Goal: Task Accomplishment & Management: Use online tool/utility

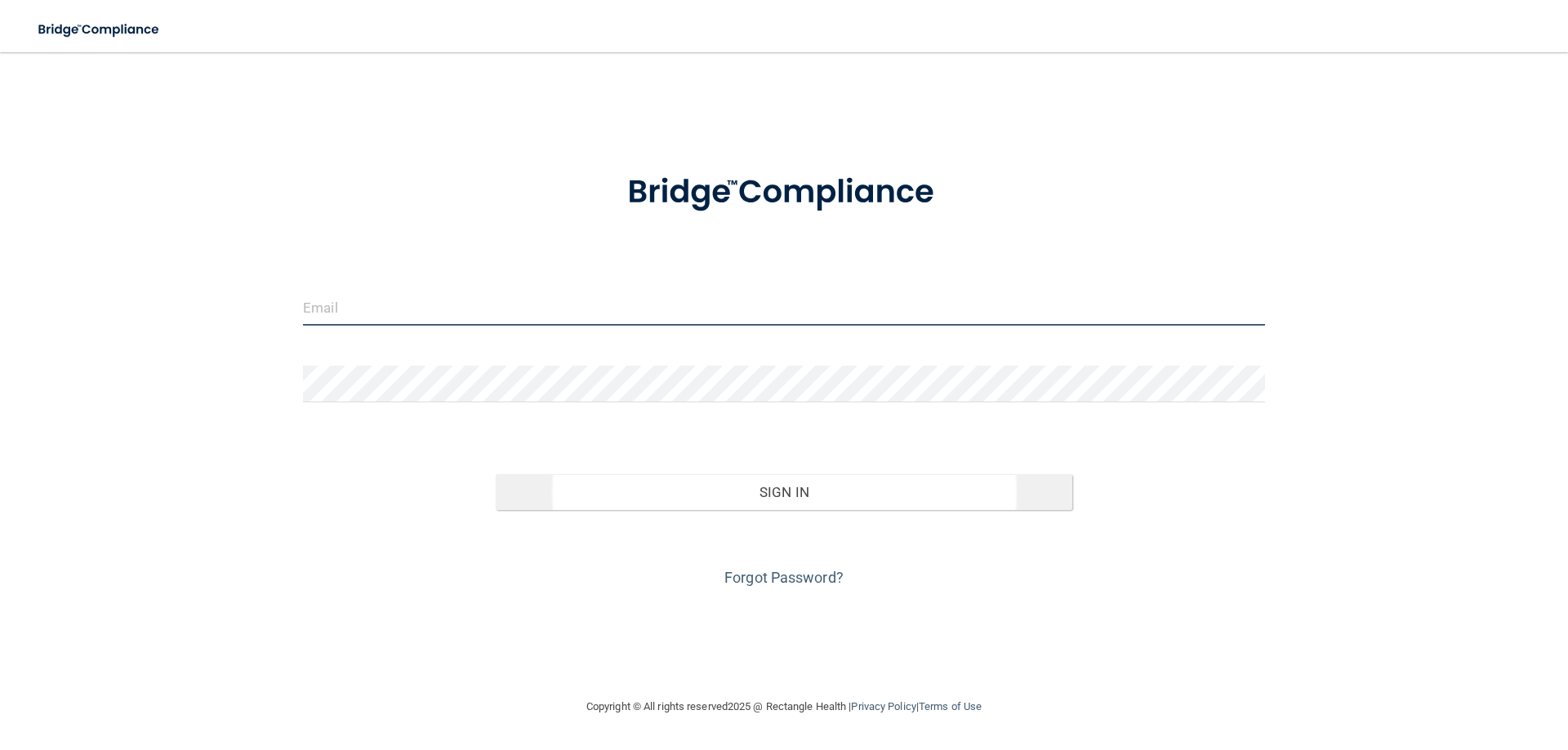
type input "[EMAIL_ADDRESS][DOMAIN_NAME]"
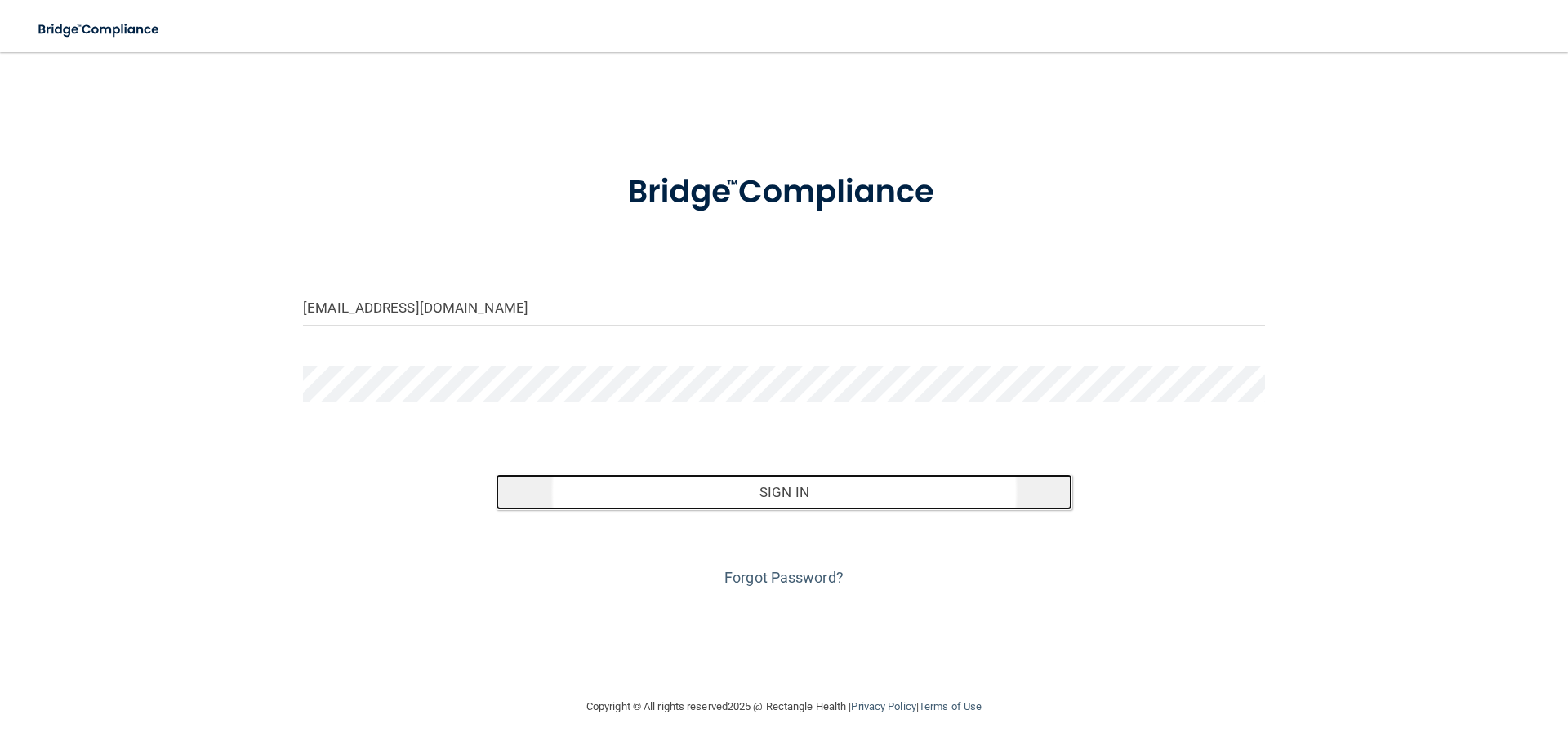
click at [770, 490] on button "Sign In" at bounding box center [784, 492] width 578 height 36
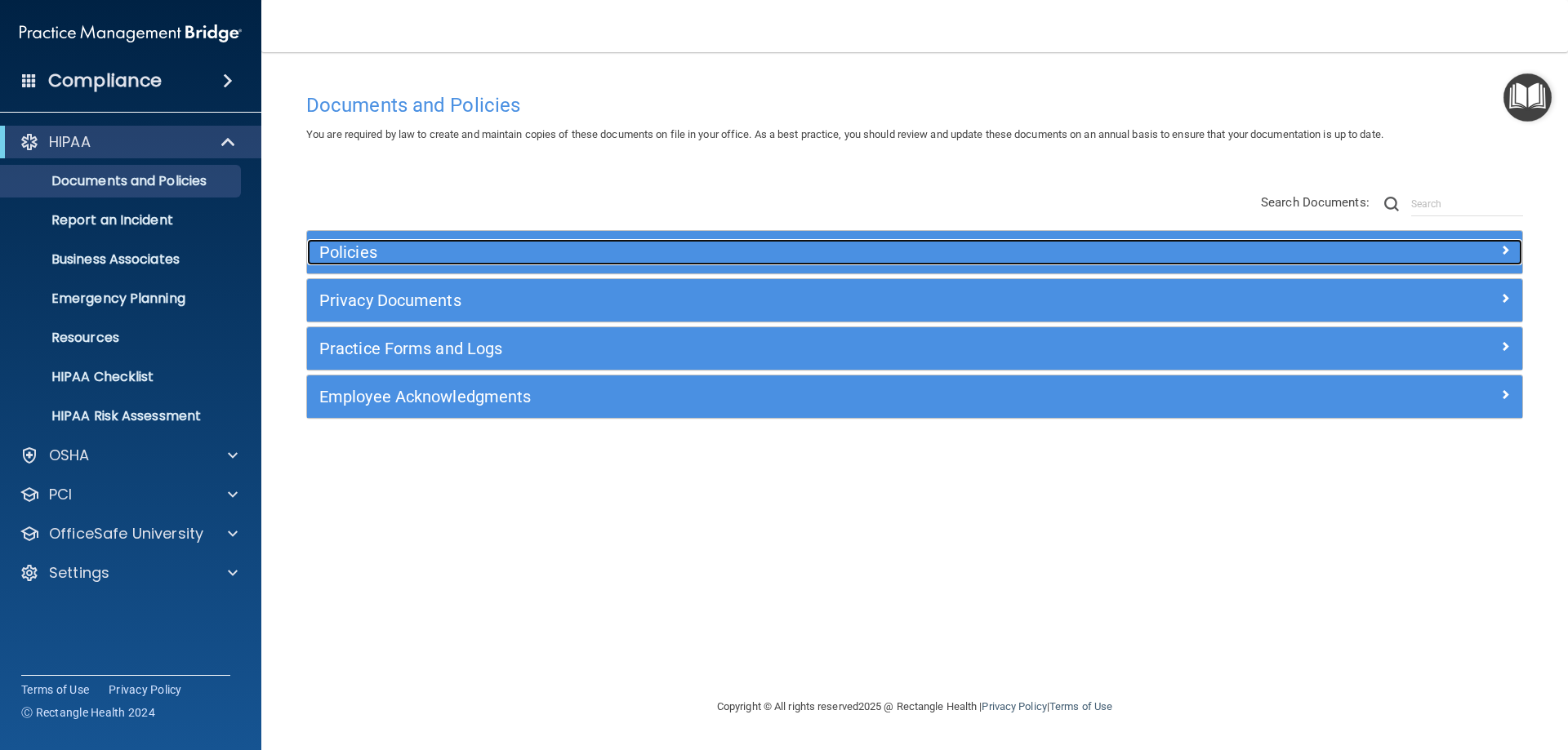
click at [356, 257] on h5 "Policies" at bounding box center [762, 252] width 887 height 18
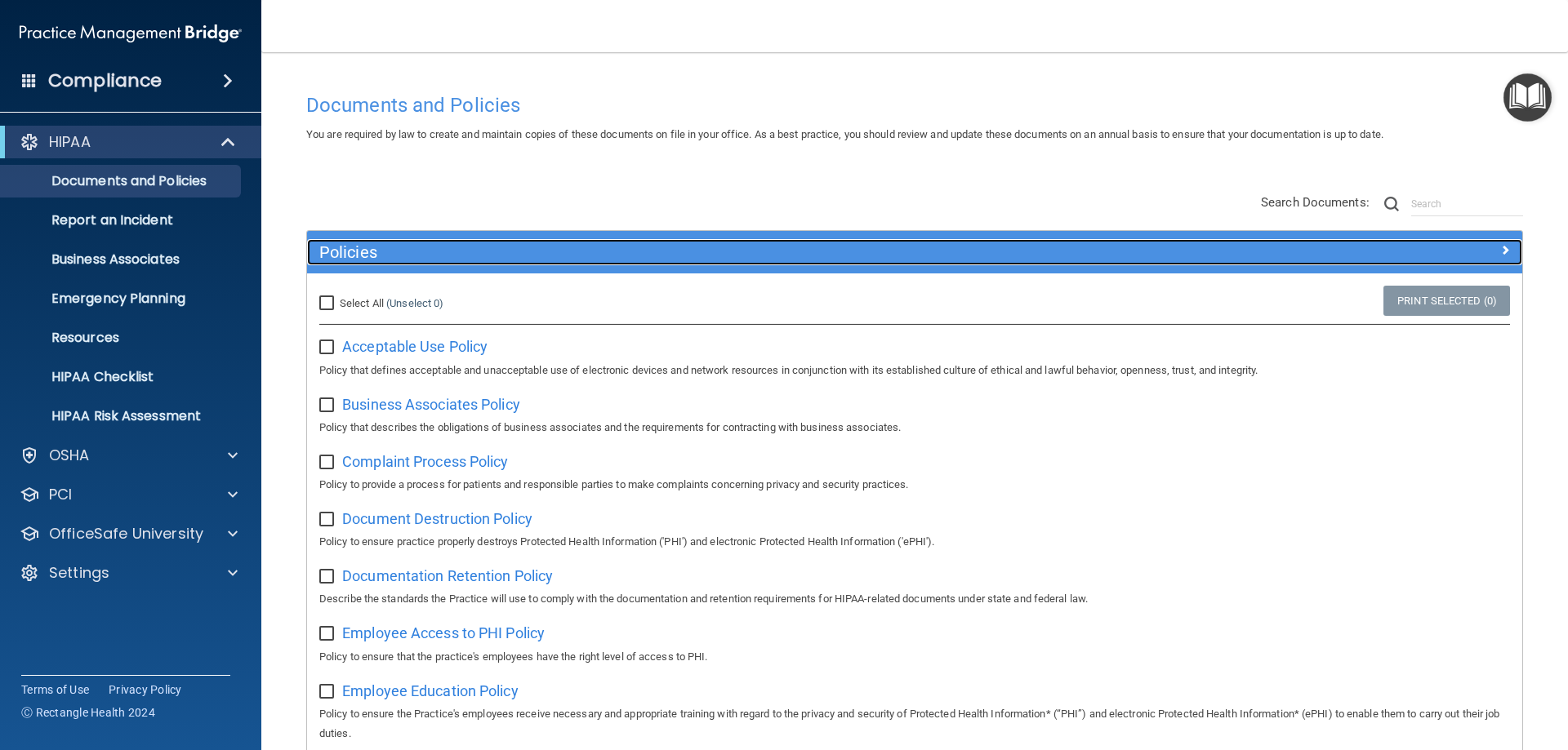
click at [384, 247] on h5 "Policies" at bounding box center [762, 252] width 887 height 18
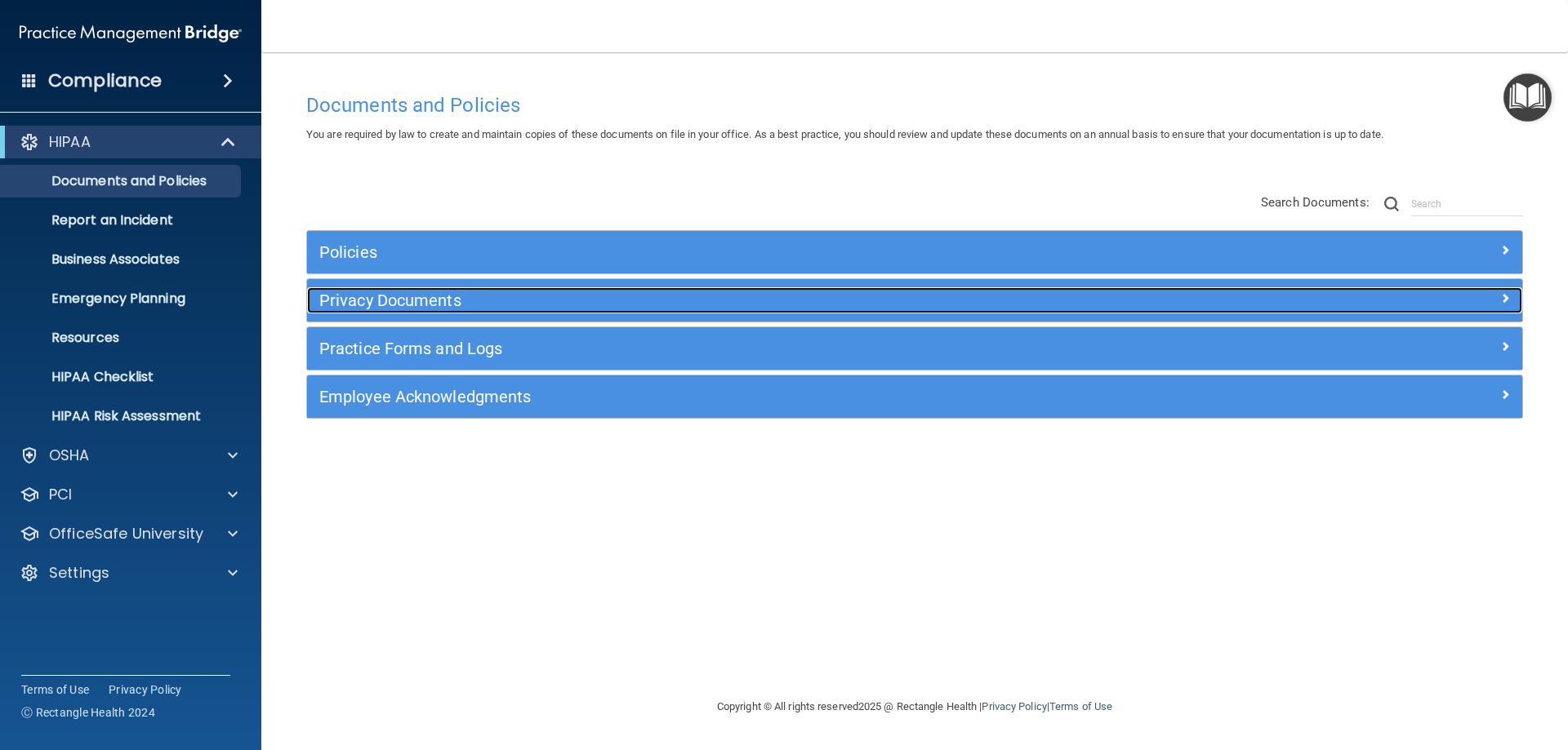
click at [389, 297] on h5 "Privacy Documents" at bounding box center [762, 300] width 887 height 18
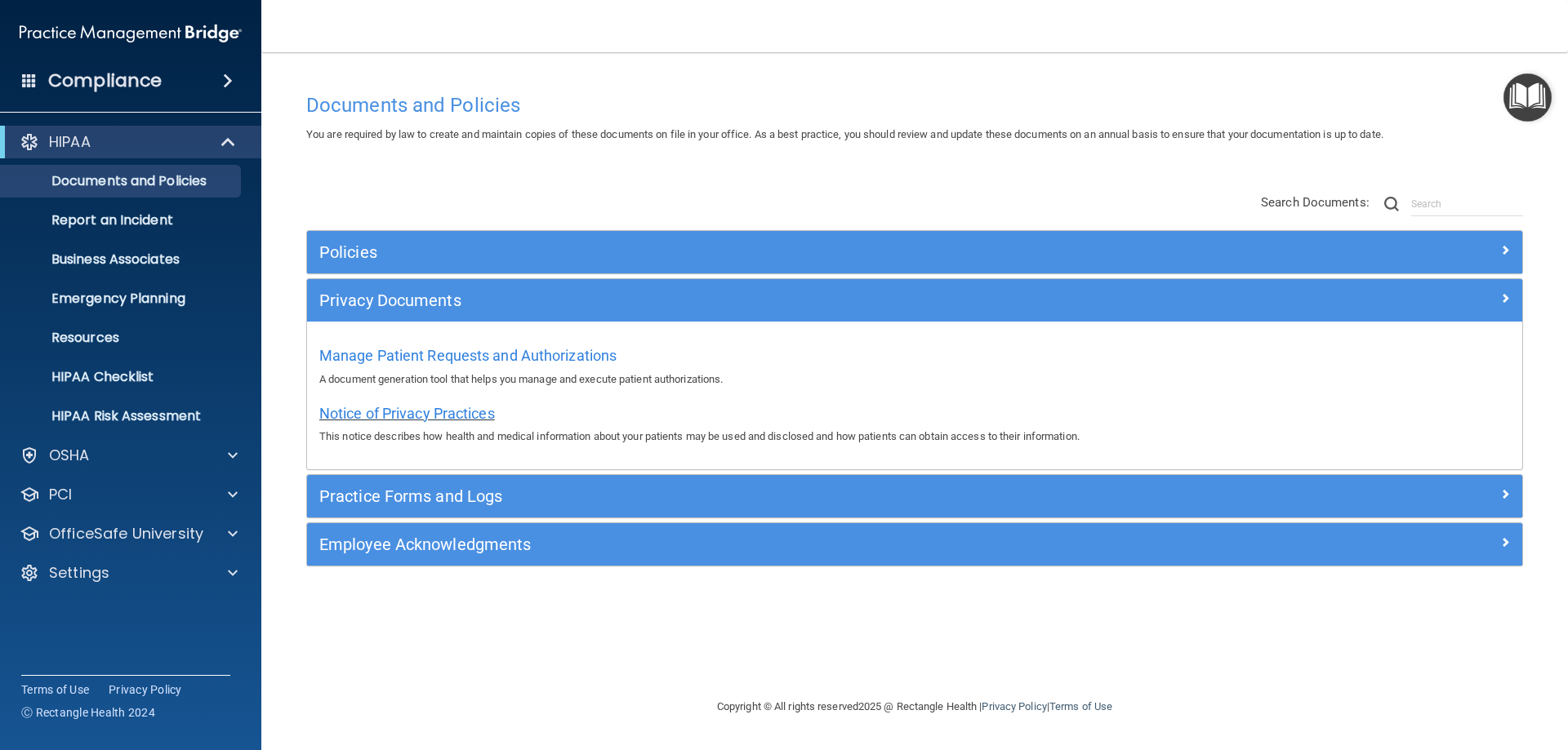
click at [391, 405] on span "Notice of Privacy Practices" at bounding box center [407, 414] width 176 height 18
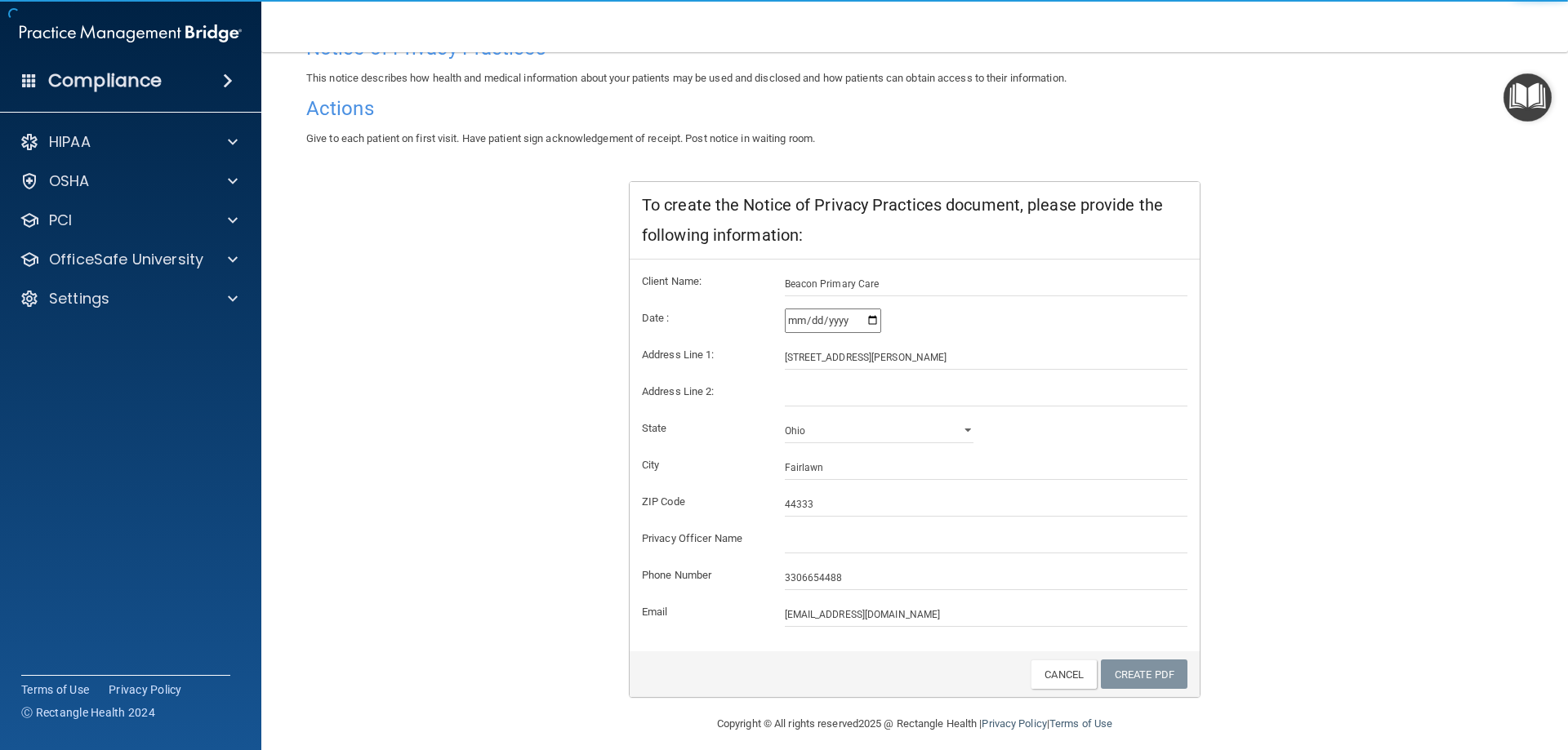
scroll to position [156, 0]
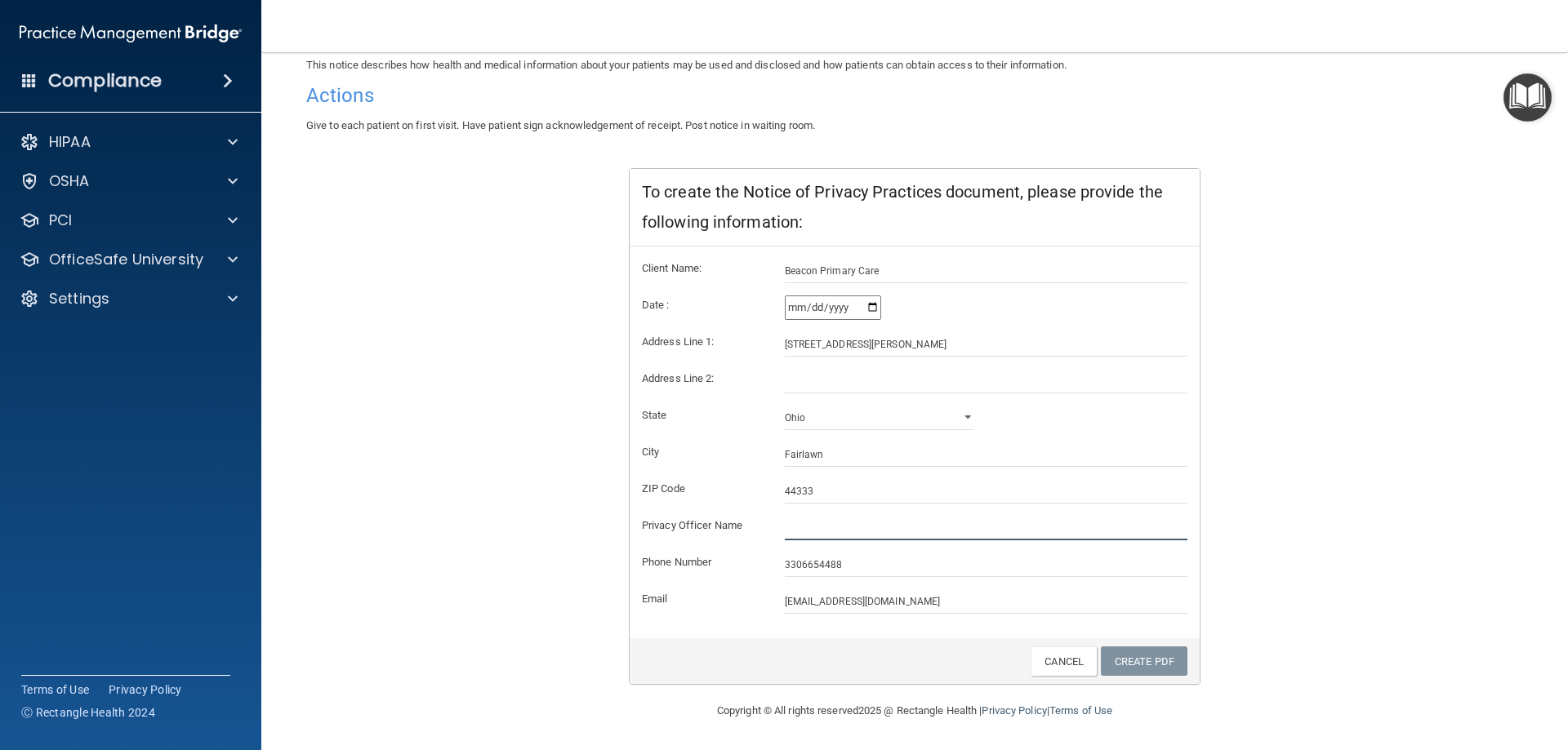
click at [797, 533] on input "text" at bounding box center [987, 528] width 404 height 24
type input "[PERSON_NAME], MD"
click at [1137, 656] on link "Create PDF" at bounding box center [1145, 661] width 87 height 30
